Goal: Check status: Check status

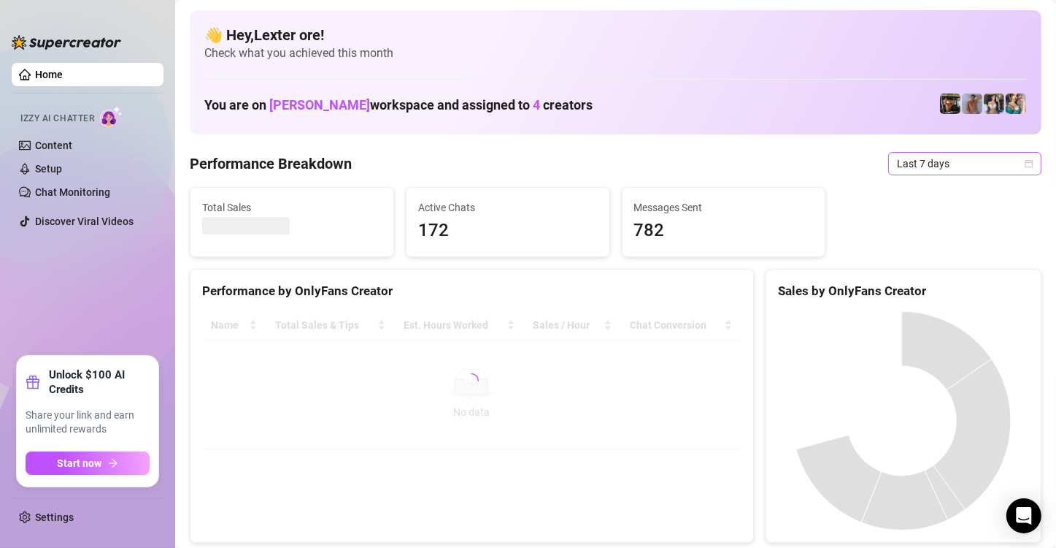
click at [1025, 161] on icon "calendar" at bounding box center [1029, 163] width 9 height 9
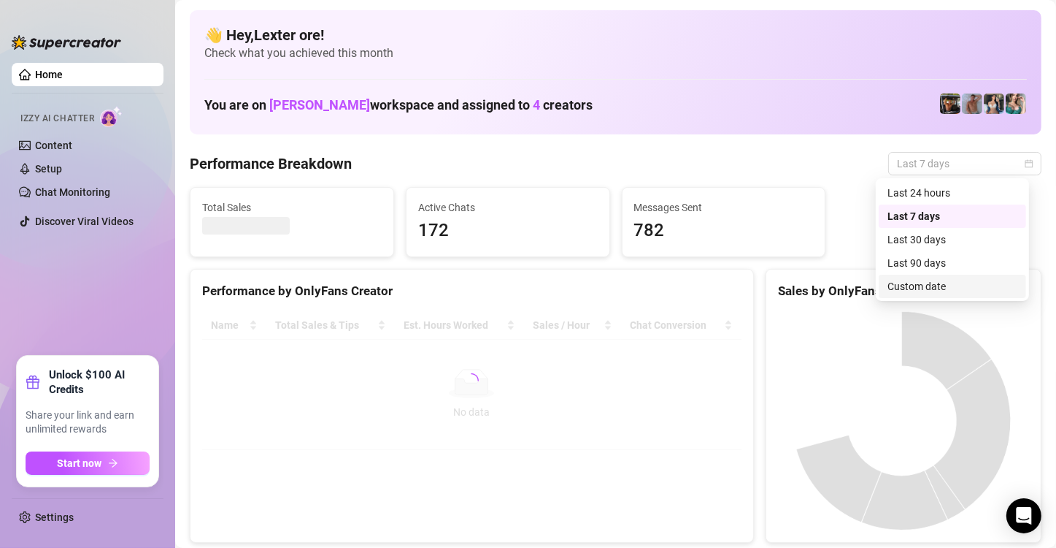
click at [945, 286] on div "Custom date" at bounding box center [953, 286] width 130 height 16
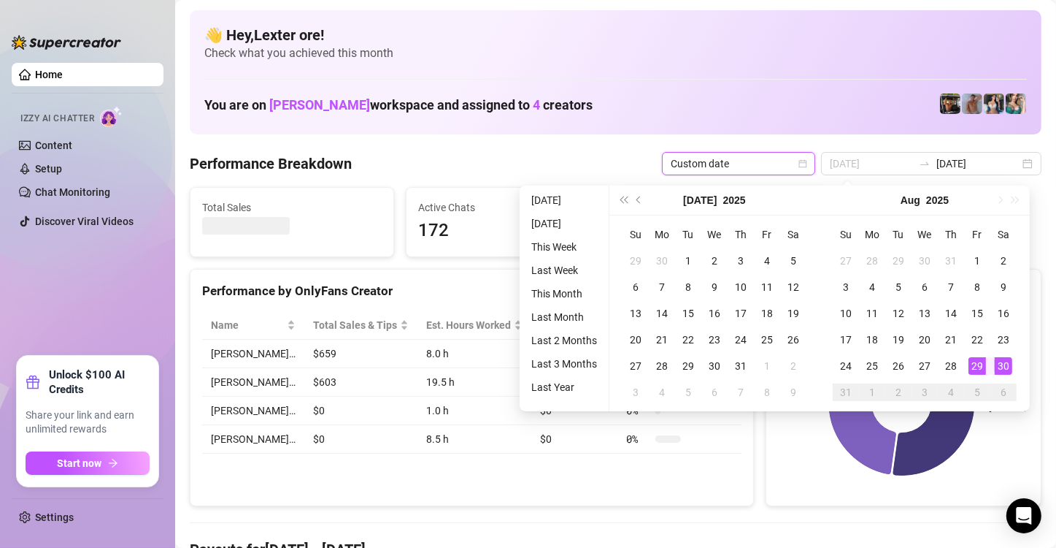
click at [1004, 362] on div "30" at bounding box center [1004, 366] width 18 height 18
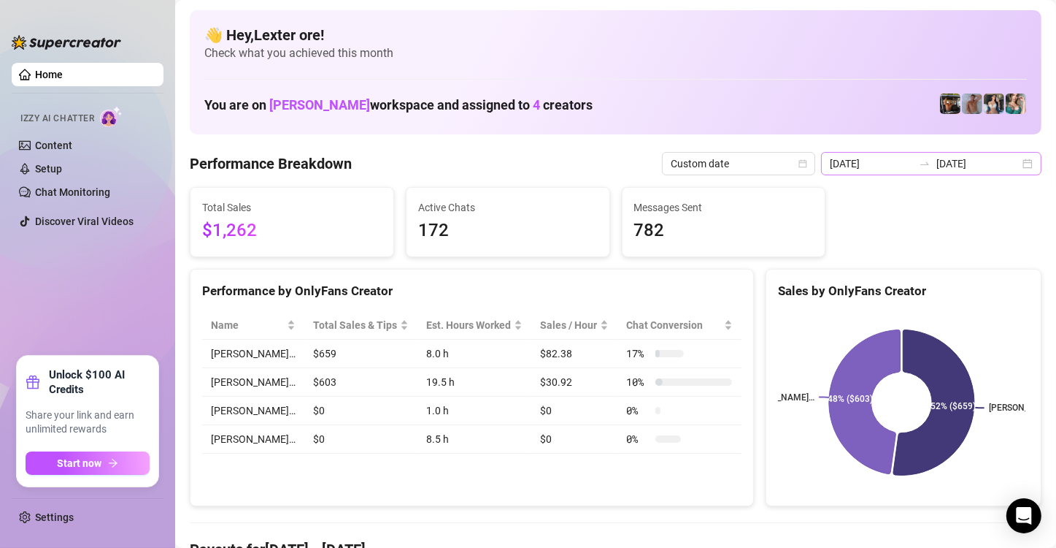
click at [1010, 168] on div "[DATE] [DATE]" at bounding box center [931, 163] width 220 height 23
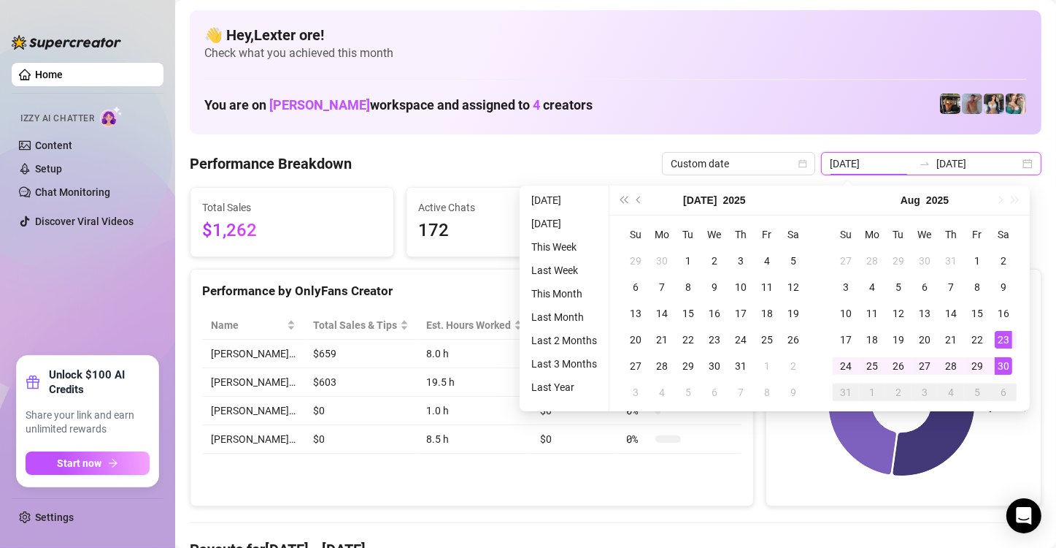
type input "[DATE]"
click at [1004, 365] on div "30" at bounding box center [1004, 366] width 18 height 18
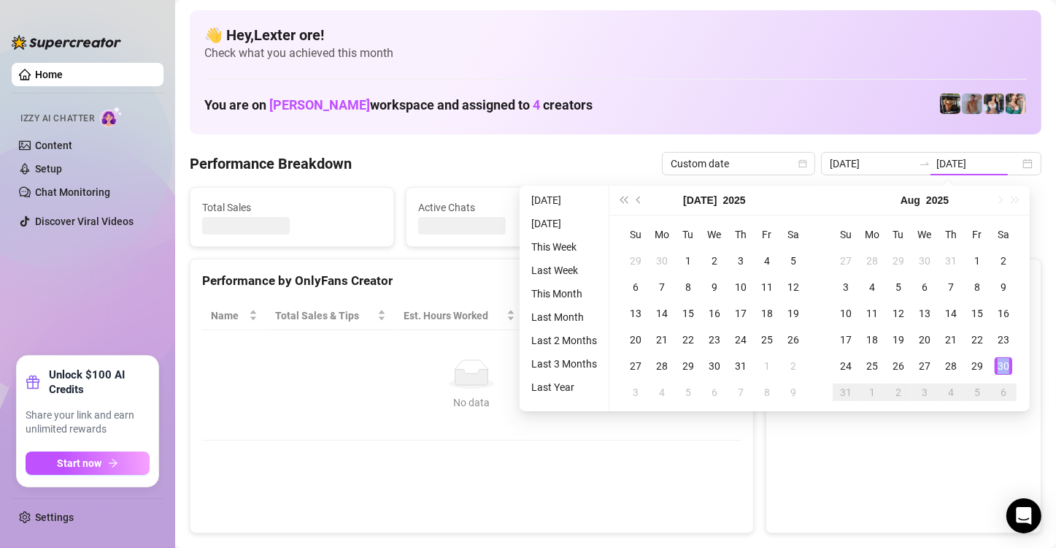
type input "[DATE]"
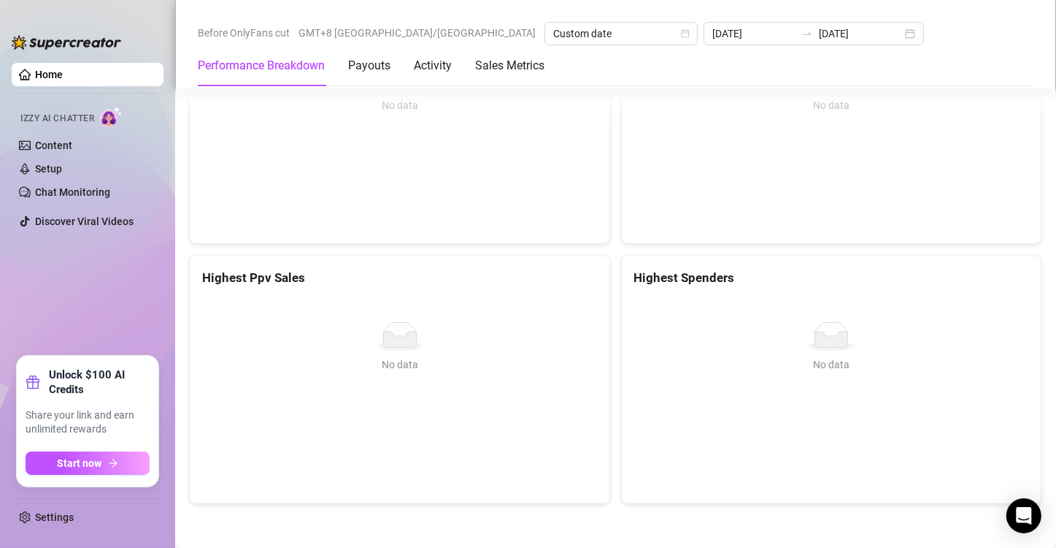
scroll to position [1975, 0]
